Goal: Task Accomplishment & Management: Complete application form

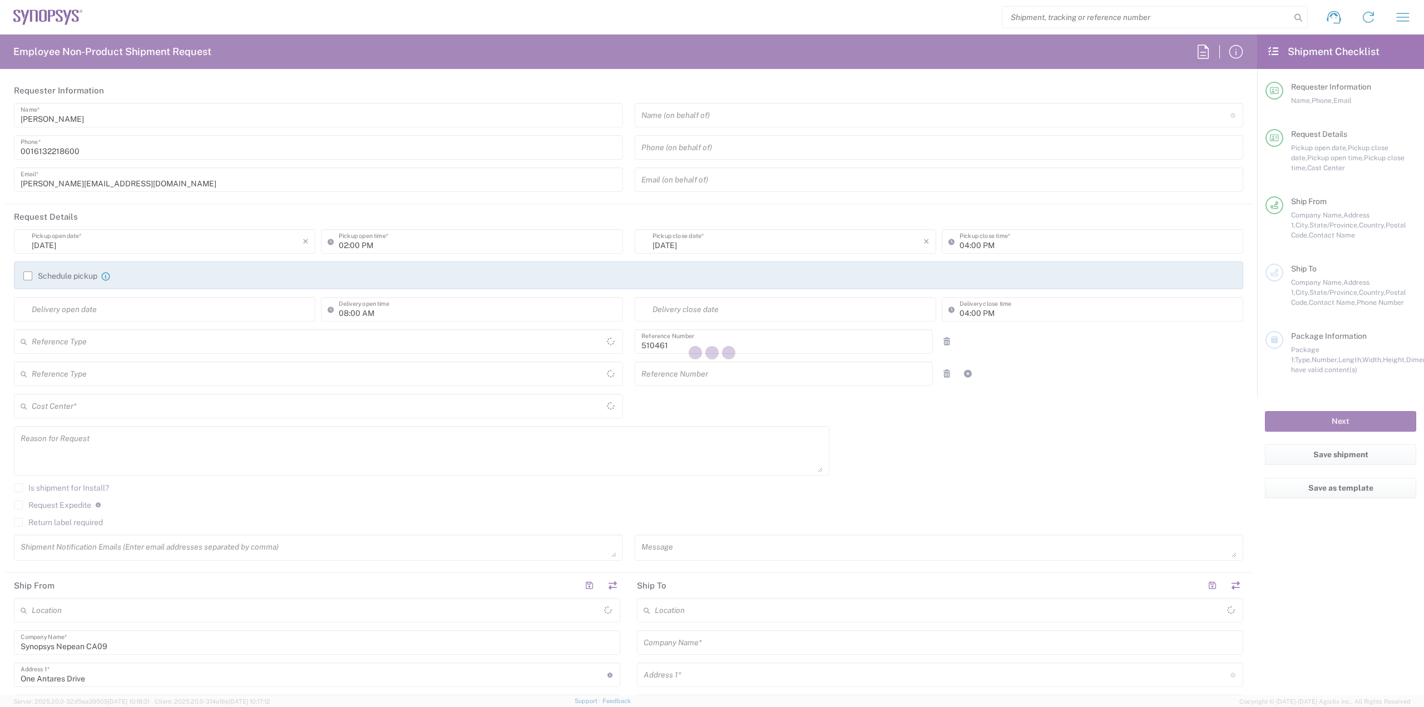
type input "Department"
type input "CA02, SG, MSIP2, R&D 510461"
type input "[GEOGRAPHIC_DATA]"
type input "Delivered at Place"
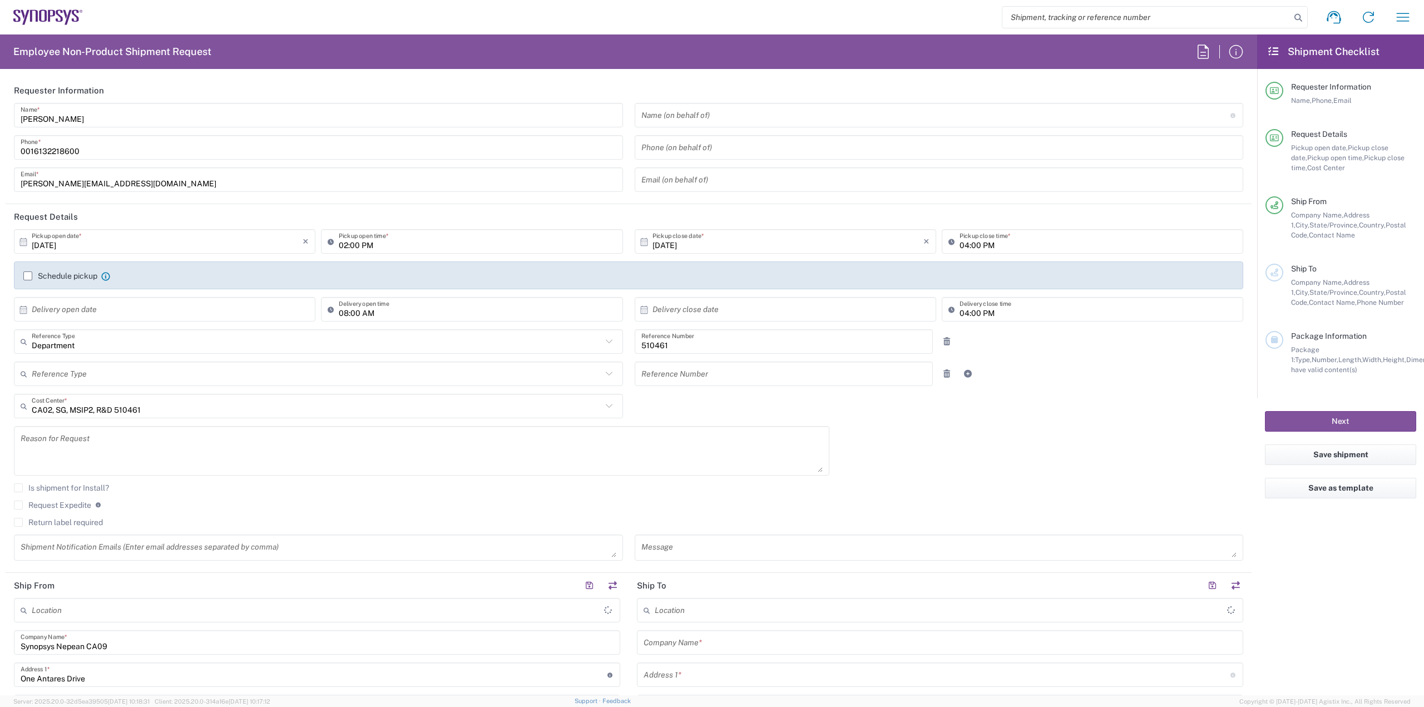
type input "Nepean CA09"
click at [1033, 19] on input "search" at bounding box center [1147, 17] width 288 height 21
paste input "57066441"
type input "57066441"
click at [1297, 13] on icon at bounding box center [1299, 18] width 16 height 16
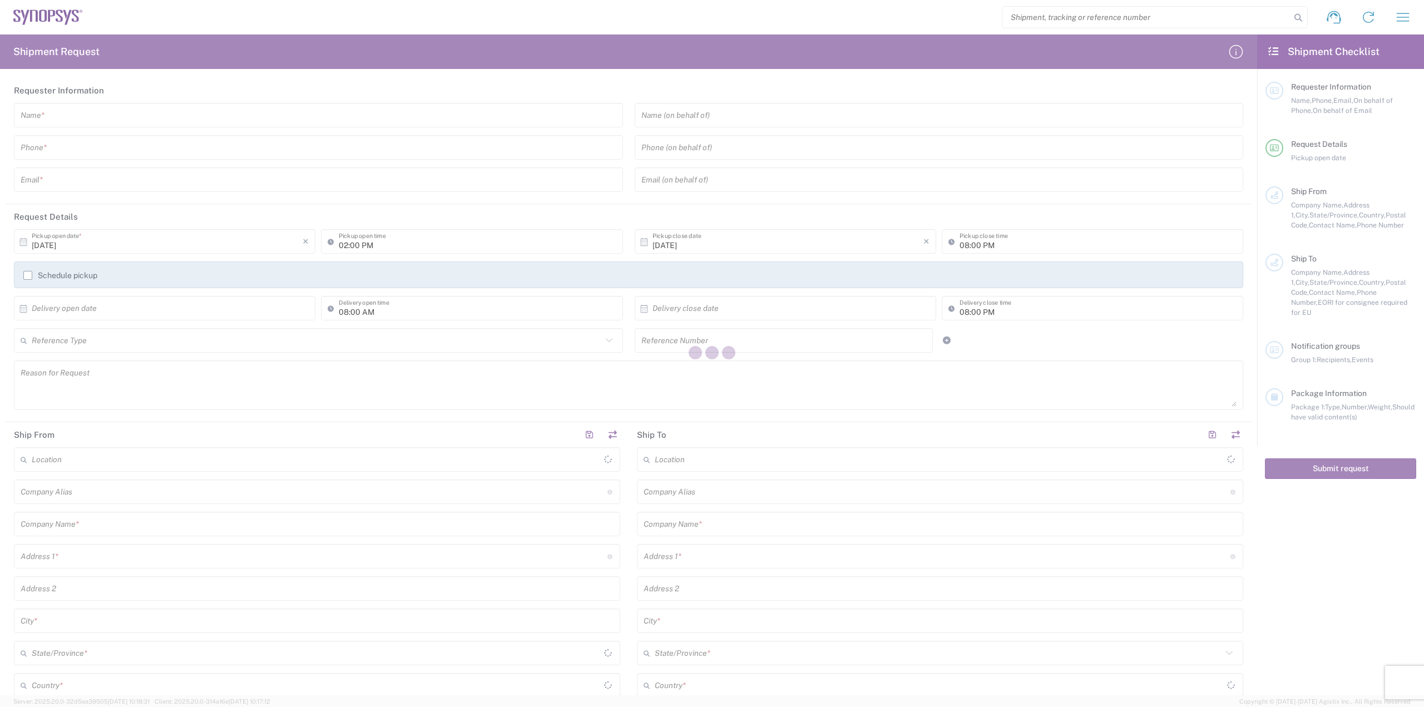
type input "[GEOGRAPHIC_DATA]"
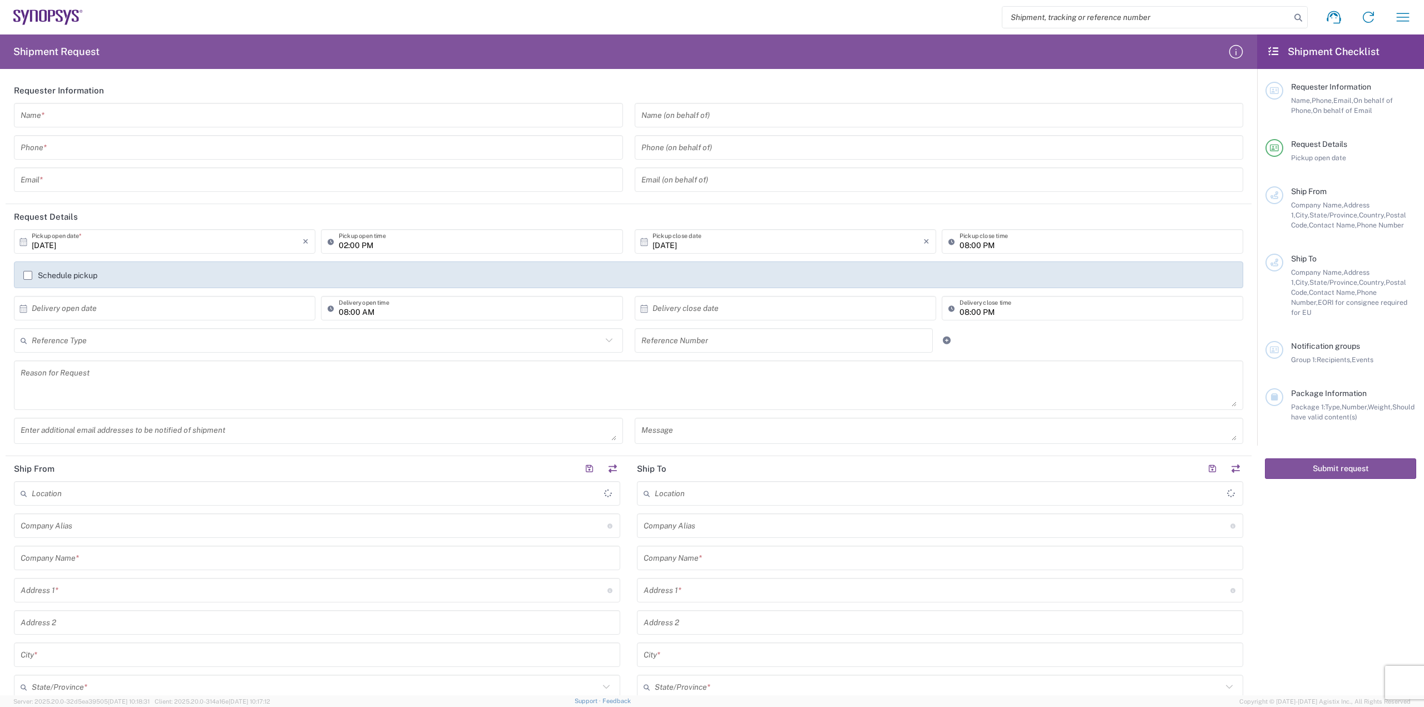
click at [1082, 14] on input "search" at bounding box center [1147, 17] width 288 height 21
paste input "57066441"
type input "57066441"
click at [1303, 13] on icon at bounding box center [1299, 18] width 16 height 16
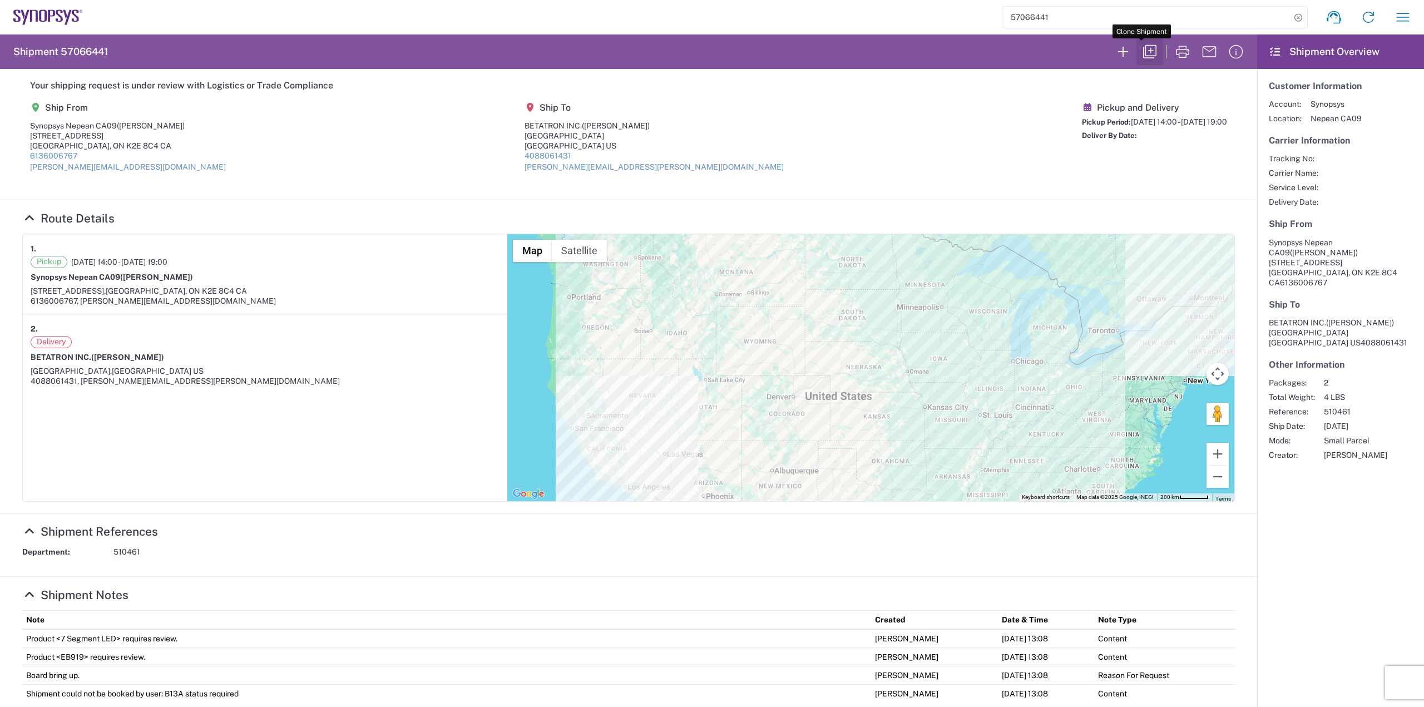
click at [1141, 51] on icon "button" at bounding box center [1150, 52] width 18 height 18
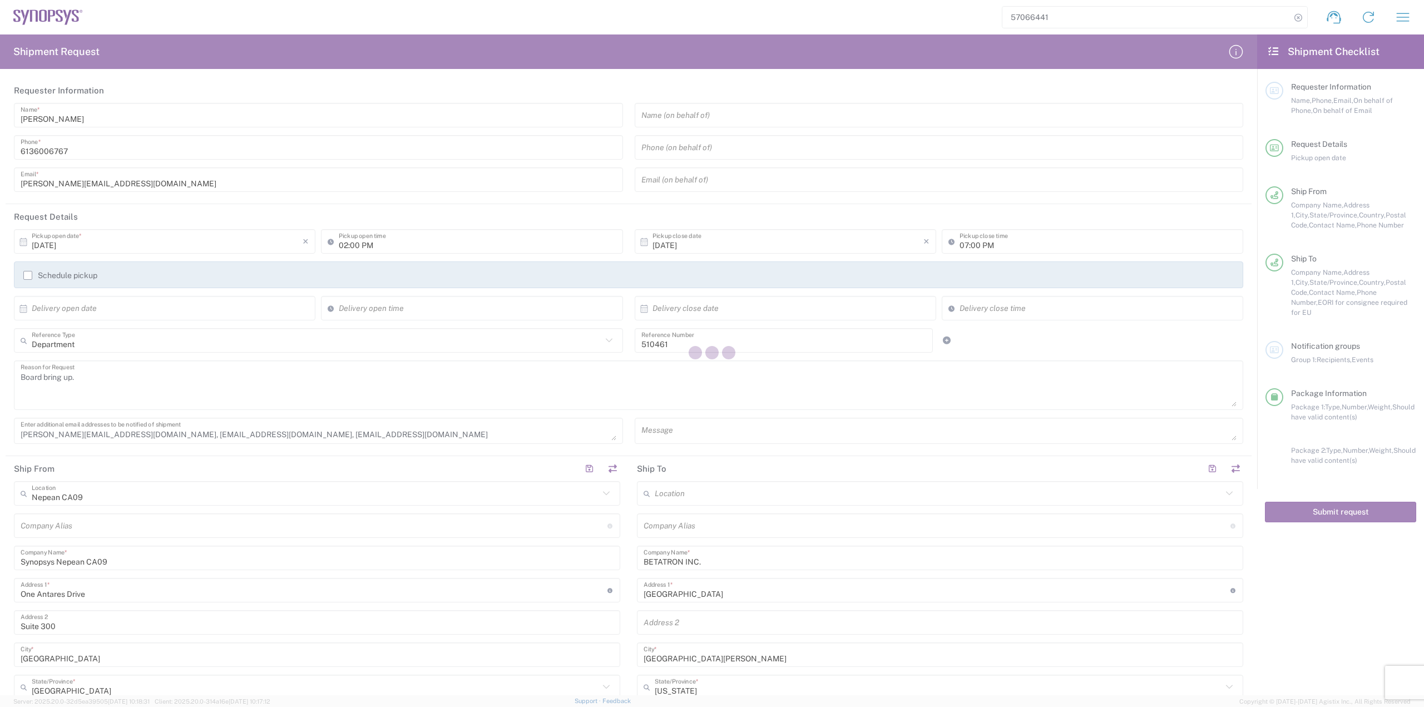
type input "Delivery Duty Paid"
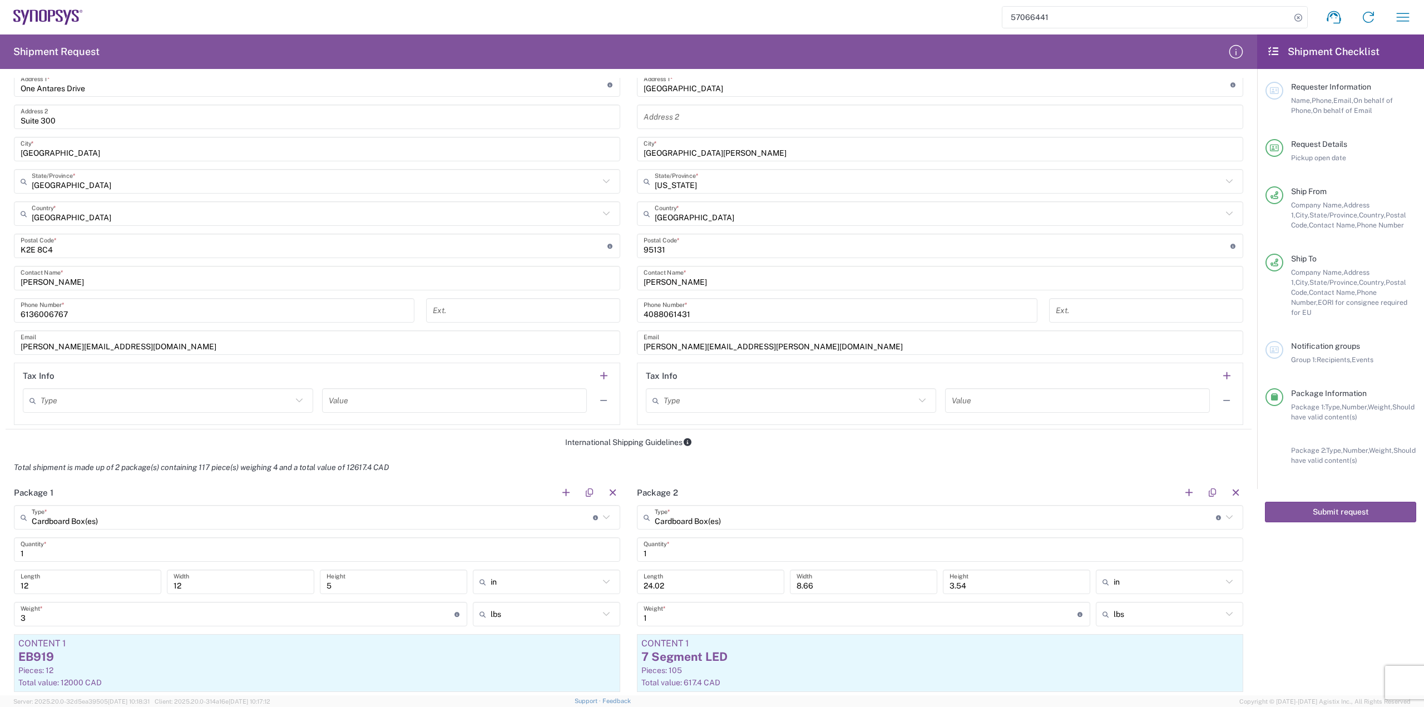
scroll to position [612, 0]
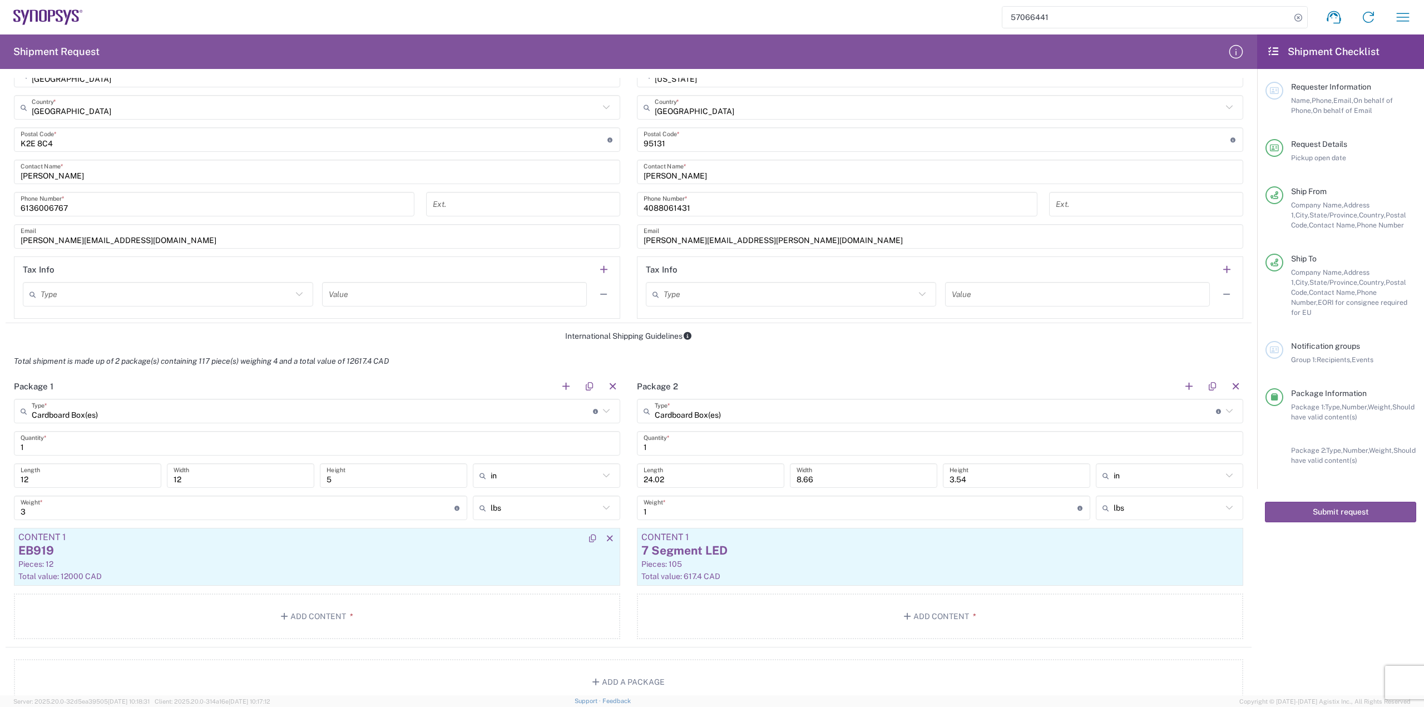
click at [339, 564] on div "Pieces: 12" at bounding box center [316, 564] width 597 height 10
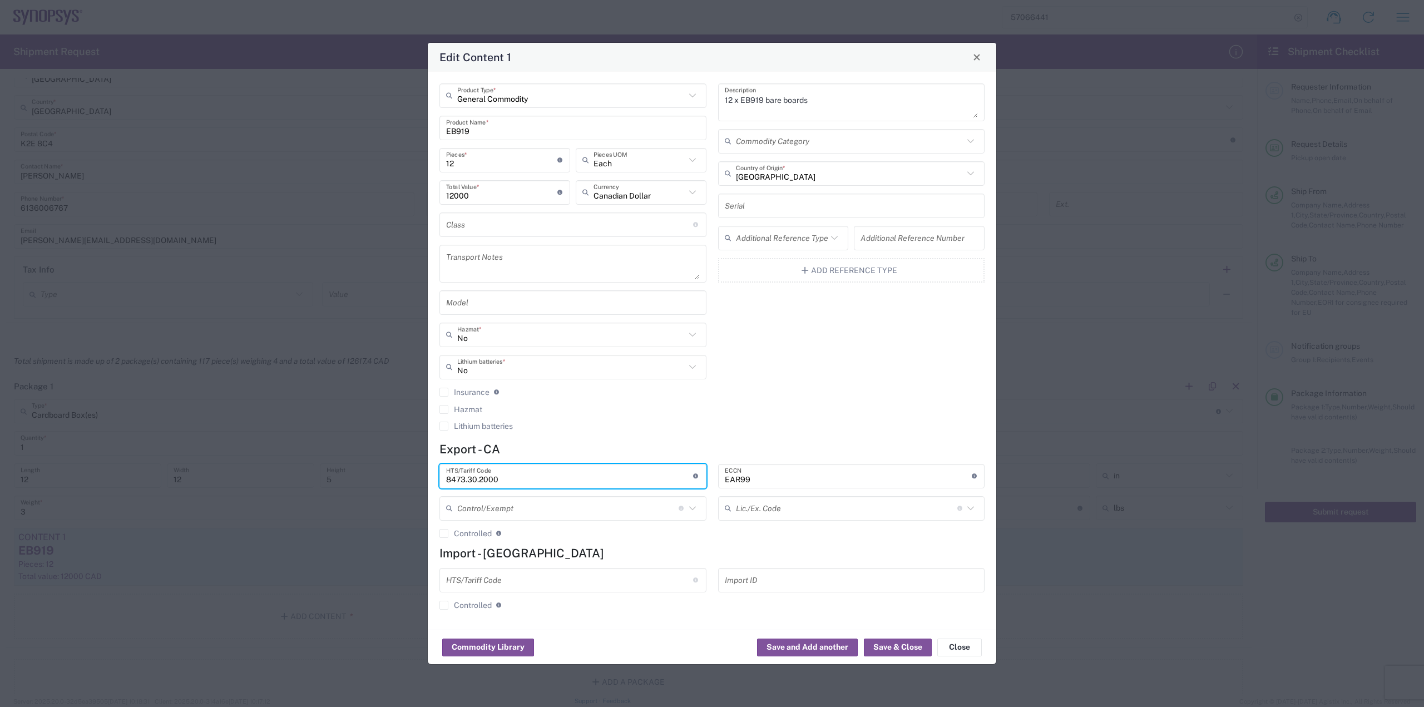
drag, startPoint x: 505, startPoint y: 478, endPoint x: 432, endPoint y: 479, distance: 72.9
click at [432, 479] on div "General Commodity Product Type * EB919 Product Name * 12 Pieces * Number of pie…" at bounding box center [712, 351] width 569 height 558
click at [962, 648] on button "Close" at bounding box center [959, 648] width 45 height 18
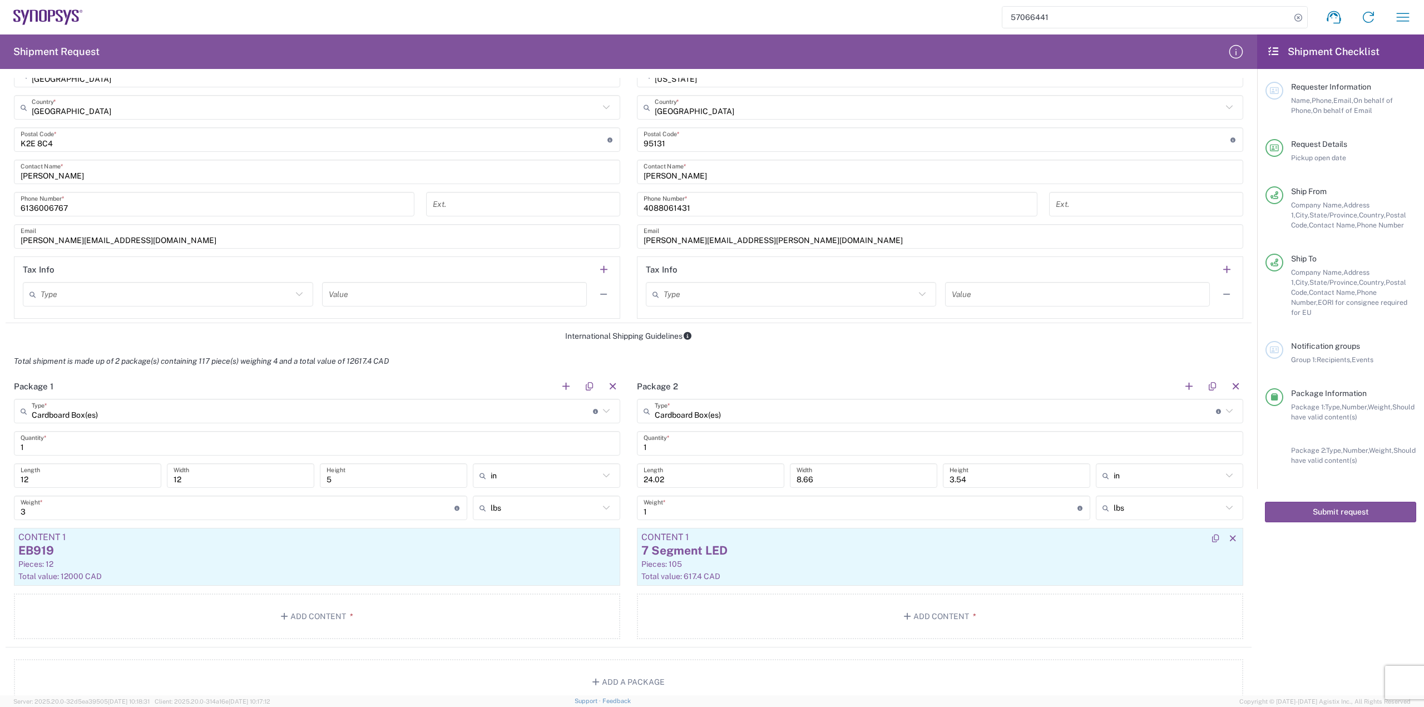
click at [773, 551] on div "7 Segment LED" at bounding box center [939, 550] width 597 height 17
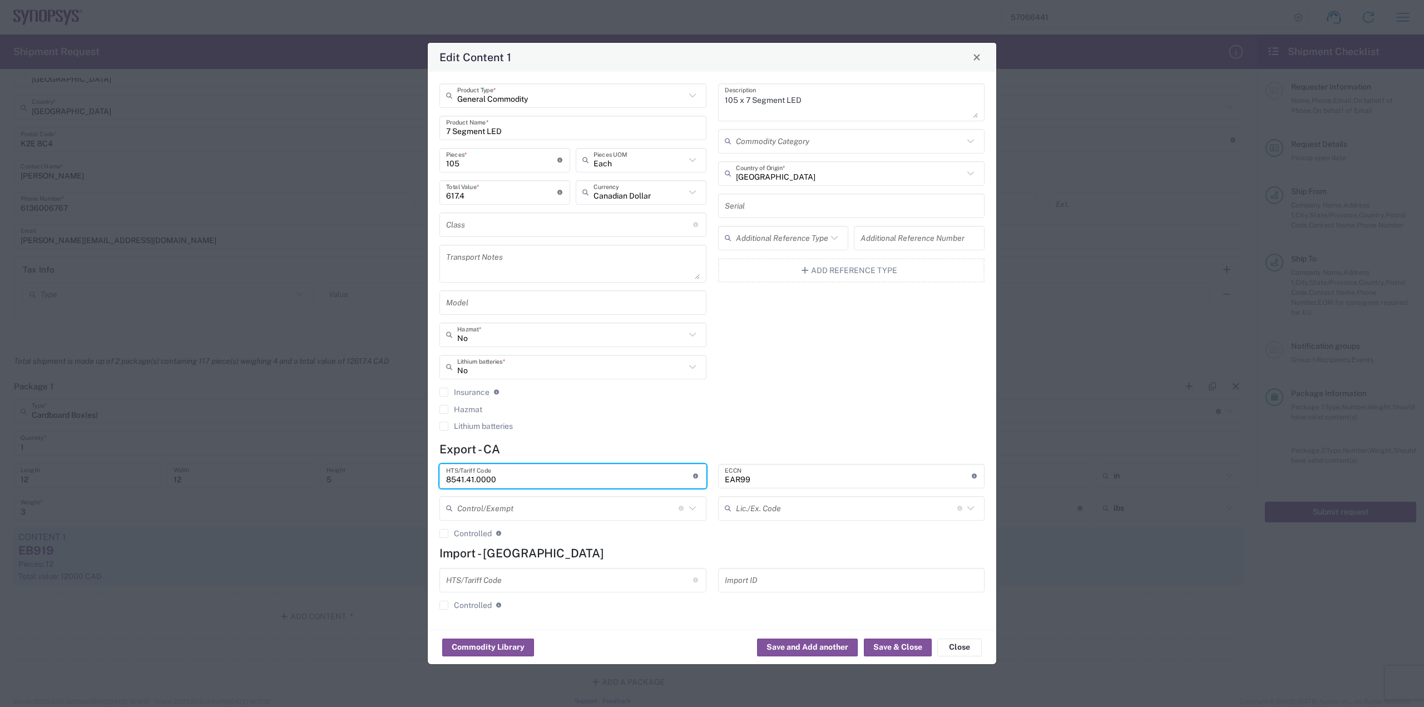
drag, startPoint x: 476, startPoint y: 481, endPoint x: 424, endPoint y: 477, distance: 51.9
click at [426, 478] on div "Edit Content 1 General Commodity Product Type * 7 Segment LED Product Name * 10…" at bounding box center [712, 353] width 1424 height 707
